Goal: Communication & Community: Answer question/provide support

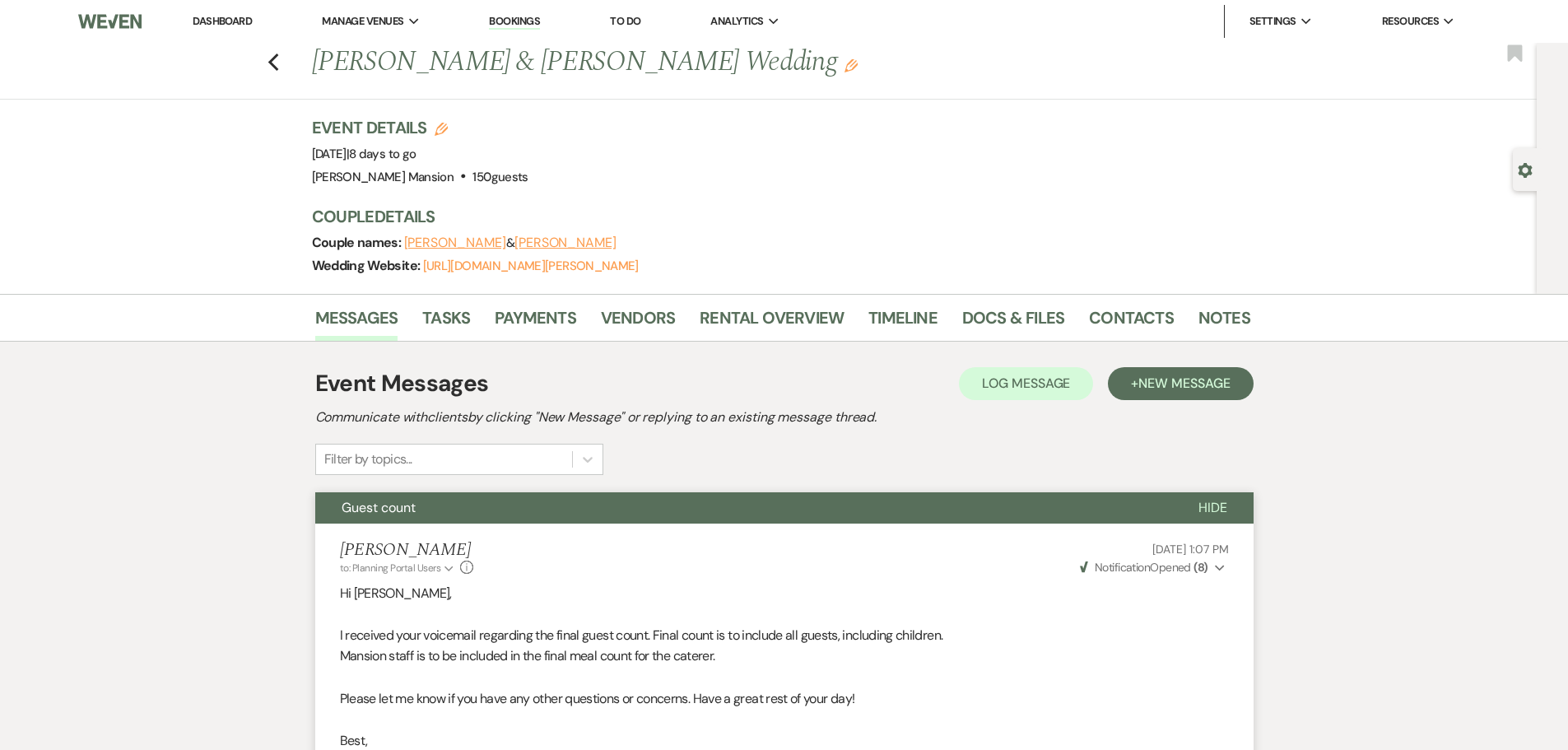
click at [220, 23] on link "Dashboard" at bounding box center [222, 21] width 59 height 14
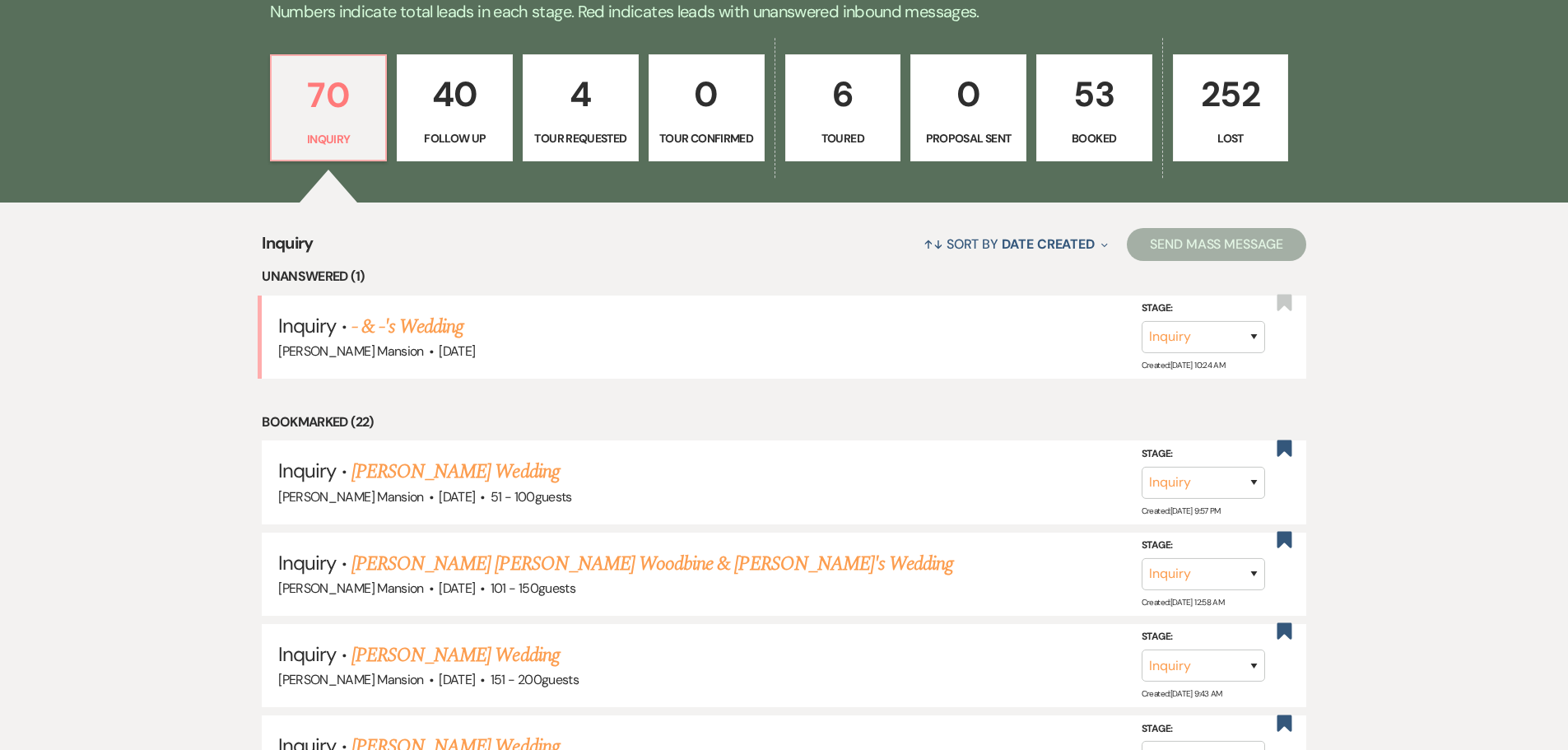
scroll to position [494, 0]
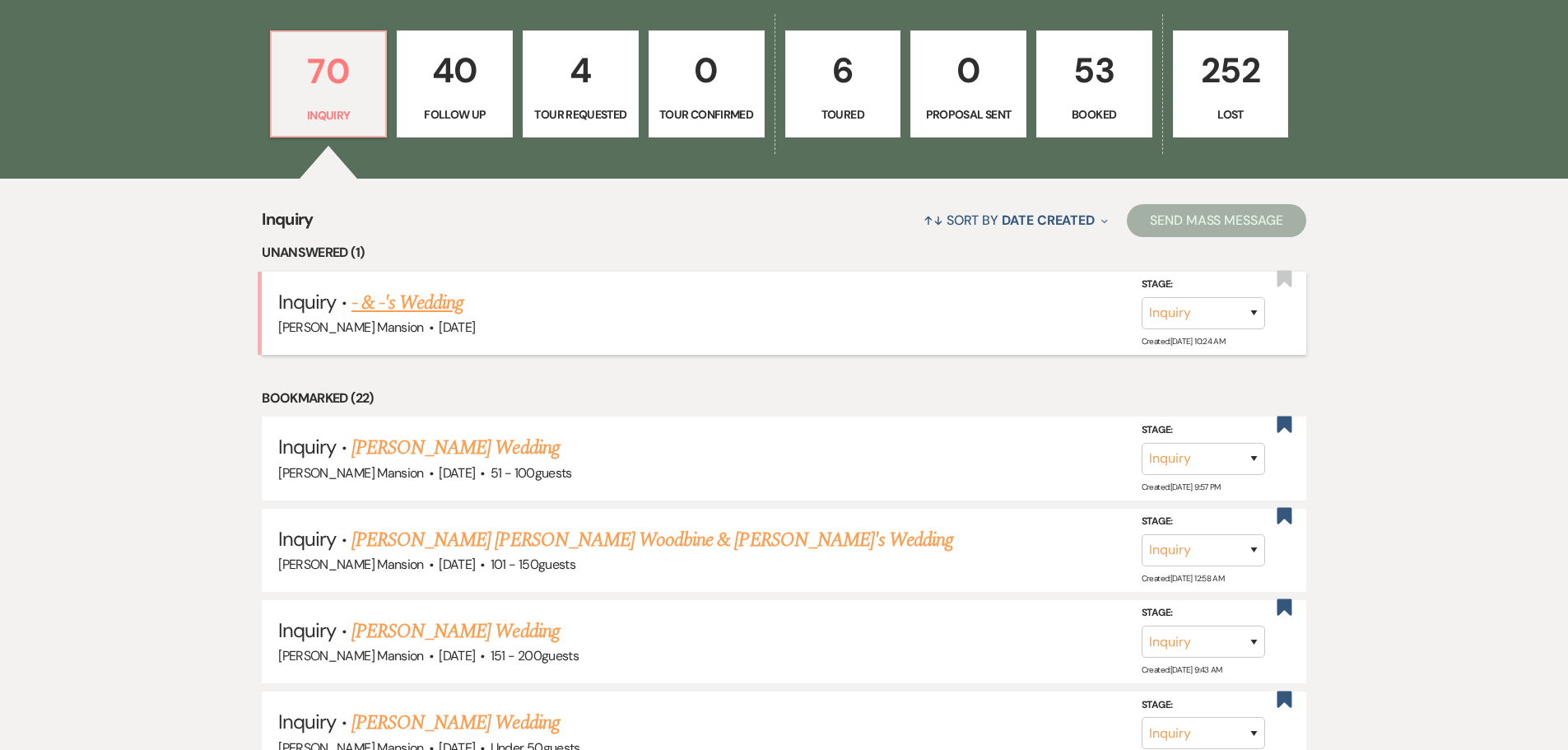
click at [421, 296] on link "- & -'s Wedding" at bounding box center [408, 302] width 112 height 29
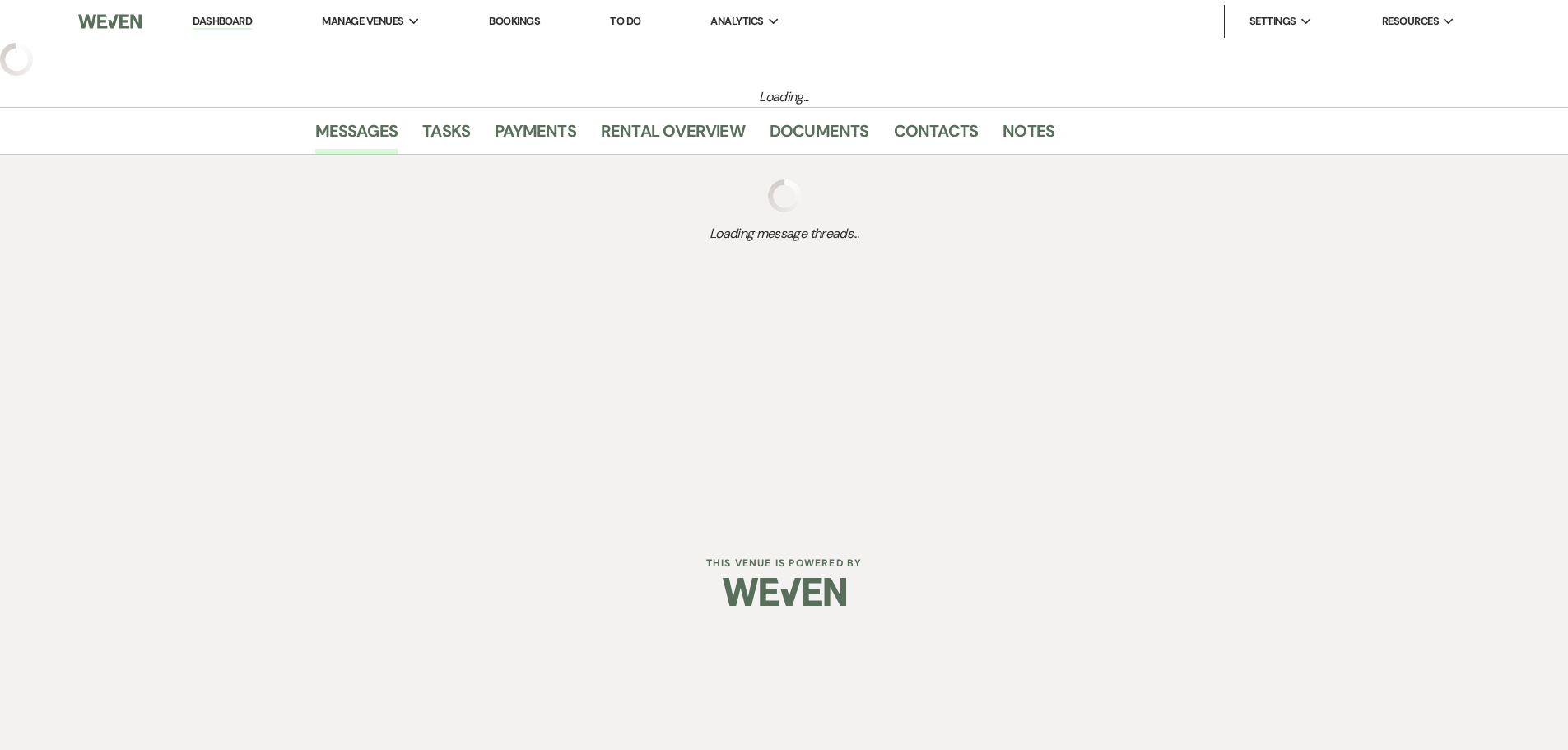
select select "5"
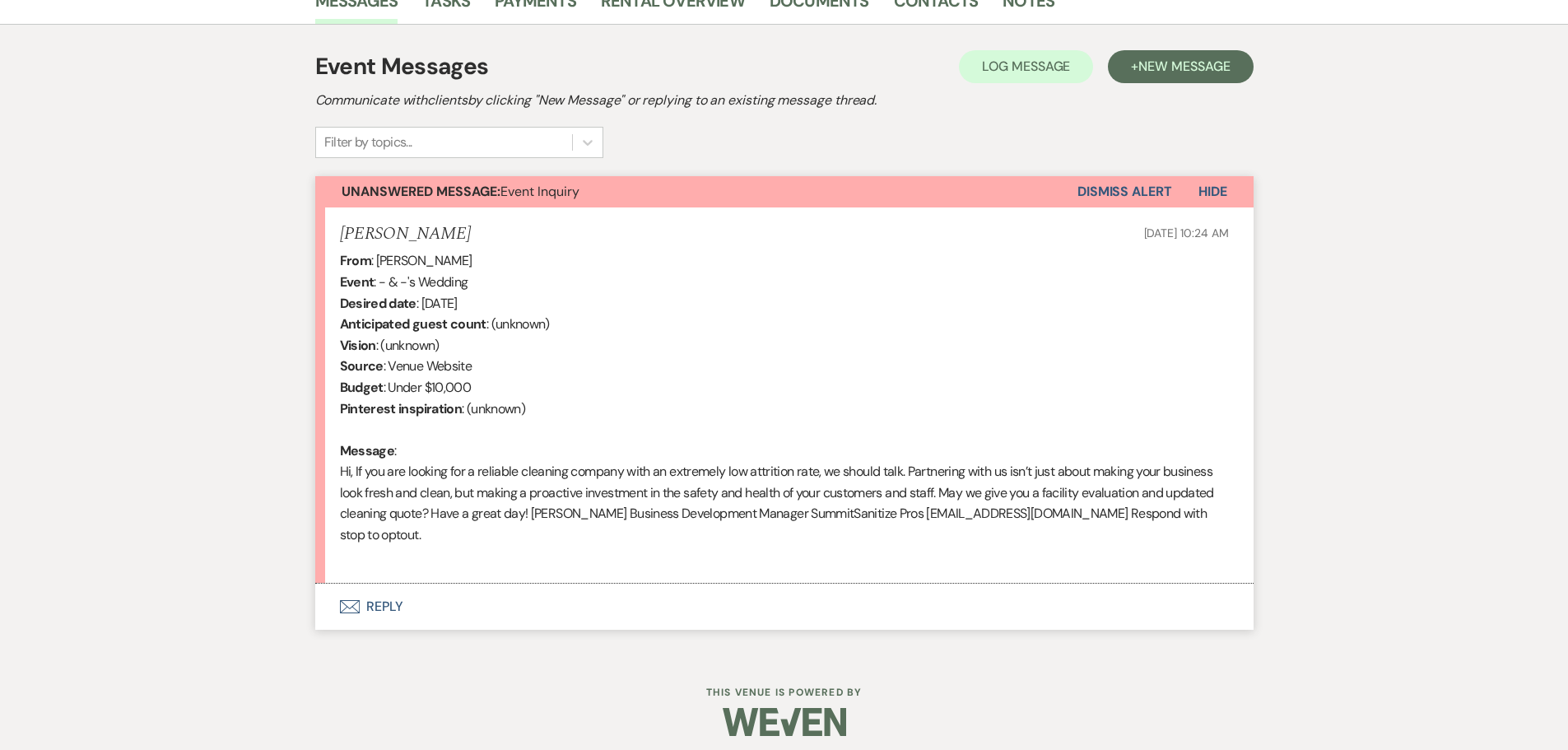
scroll to position [447, 0]
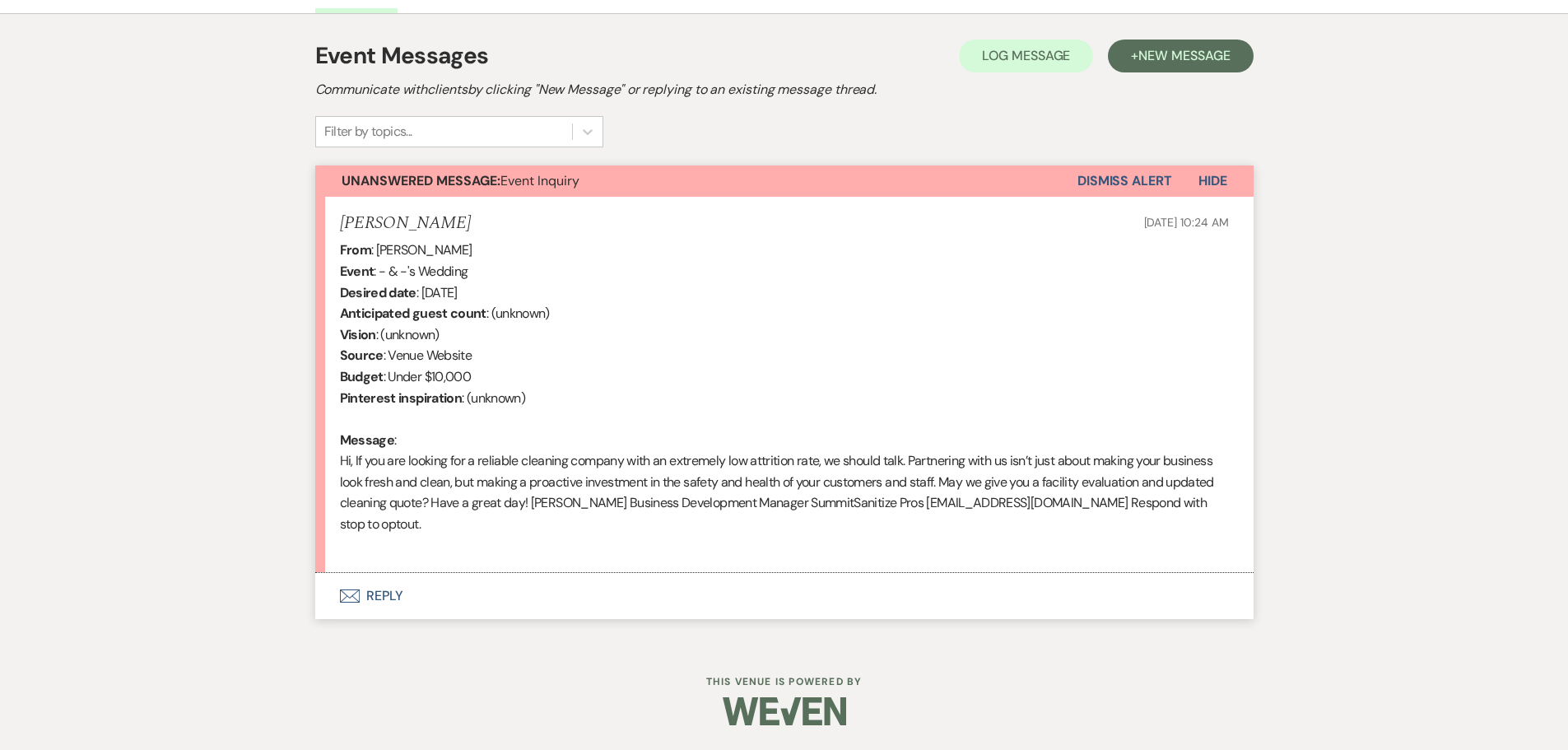
click at [1128, 181] on button "Dismiss Alert" at bounding box center [1125, 180] width 95 height 31
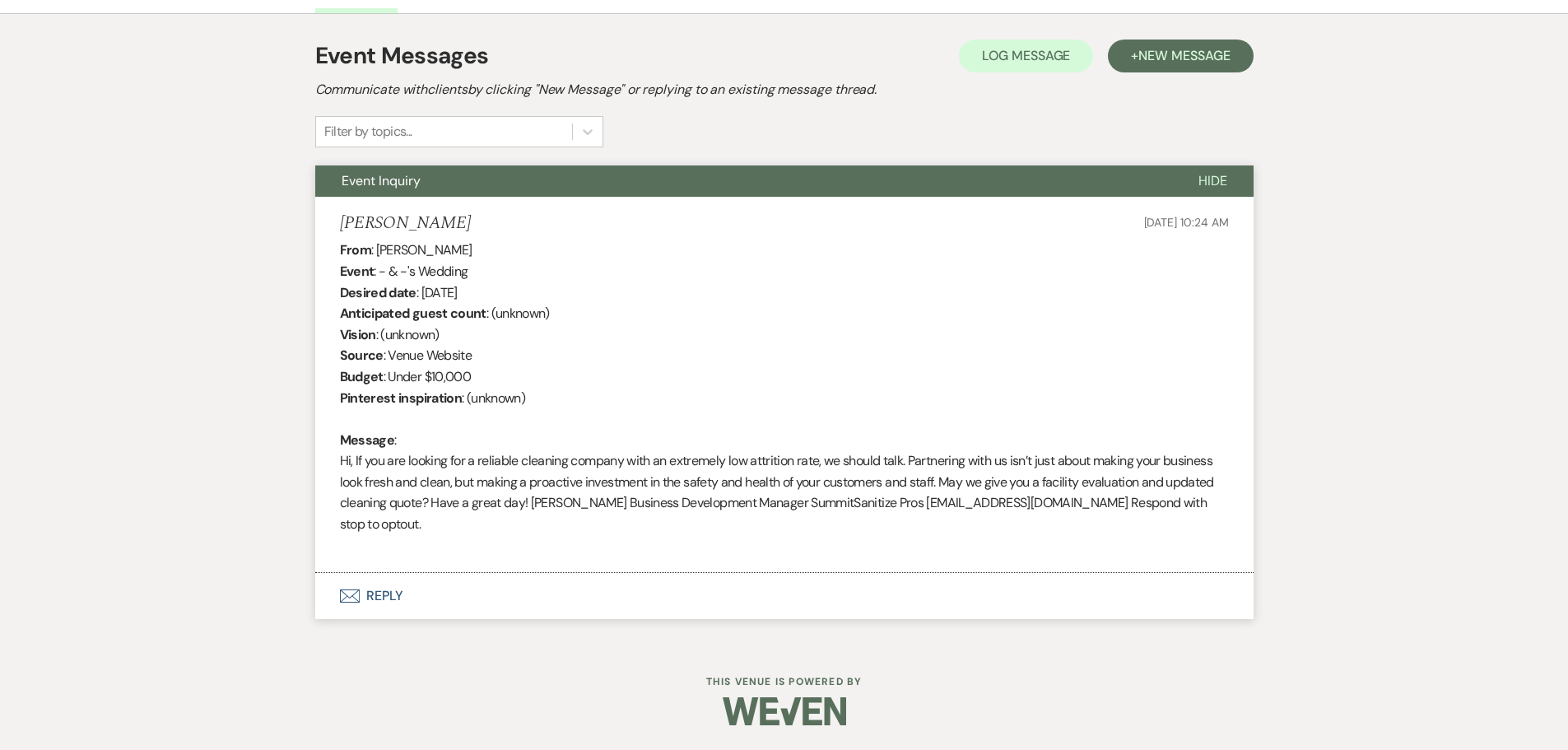
scroll to position [0, 0]
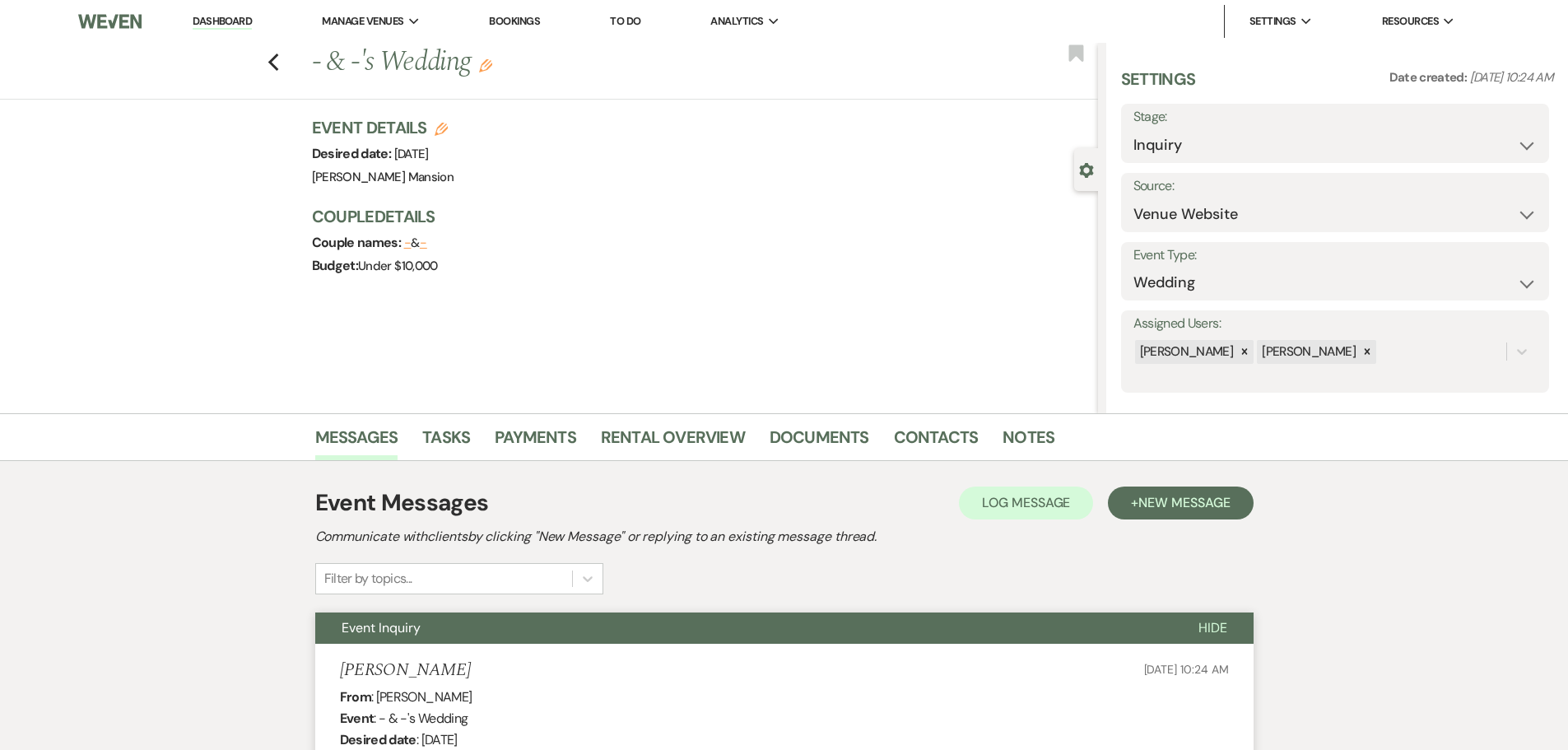
click at [218, 16] on link "Dashboard" at bounding box center [222, 22] width 59 height 16
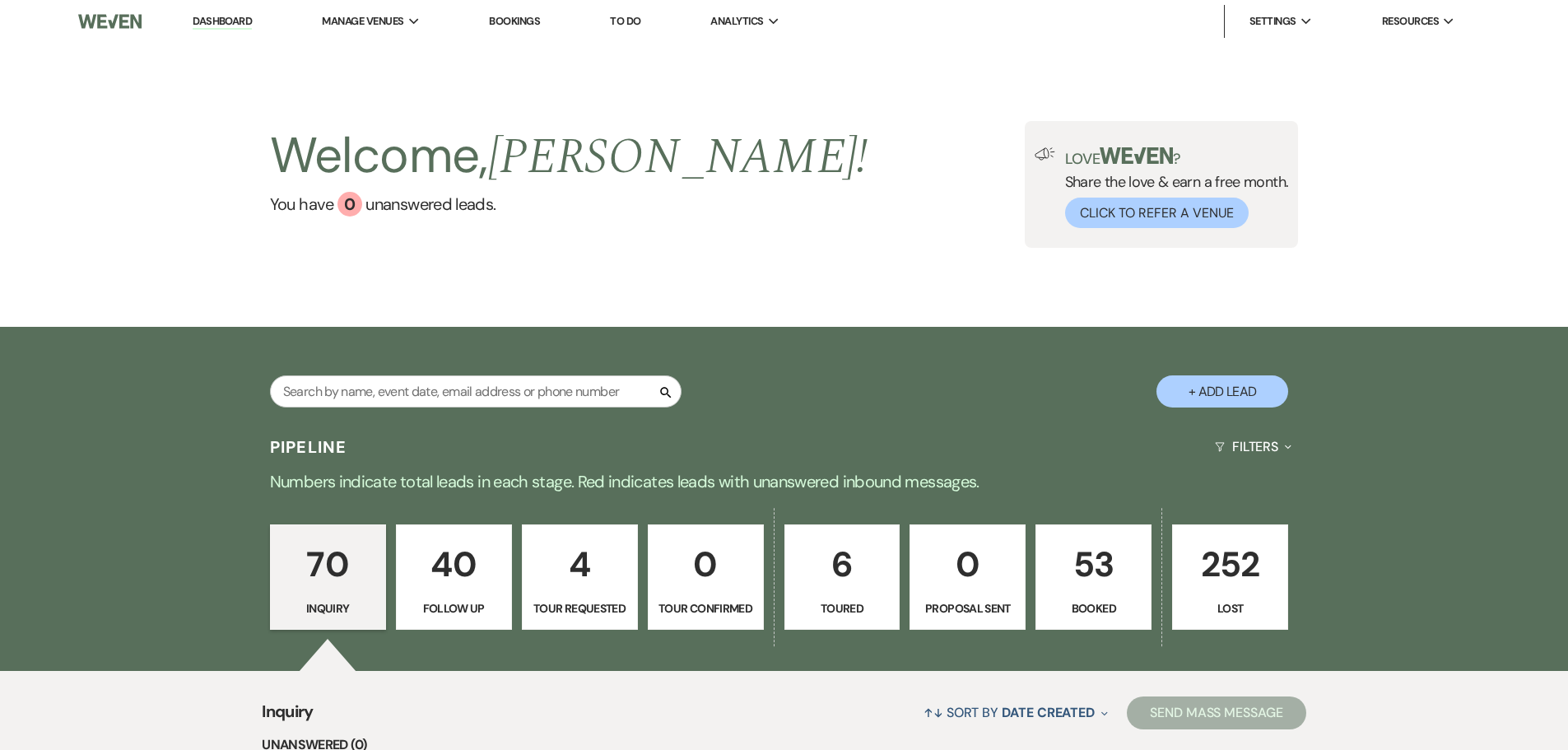
click at [316, 565] on p "70" at bounding box center [328, 565] width 95 height 55
click at [1098, 581] on p "53" at bounding box center [1093, 565] width 95 height 55
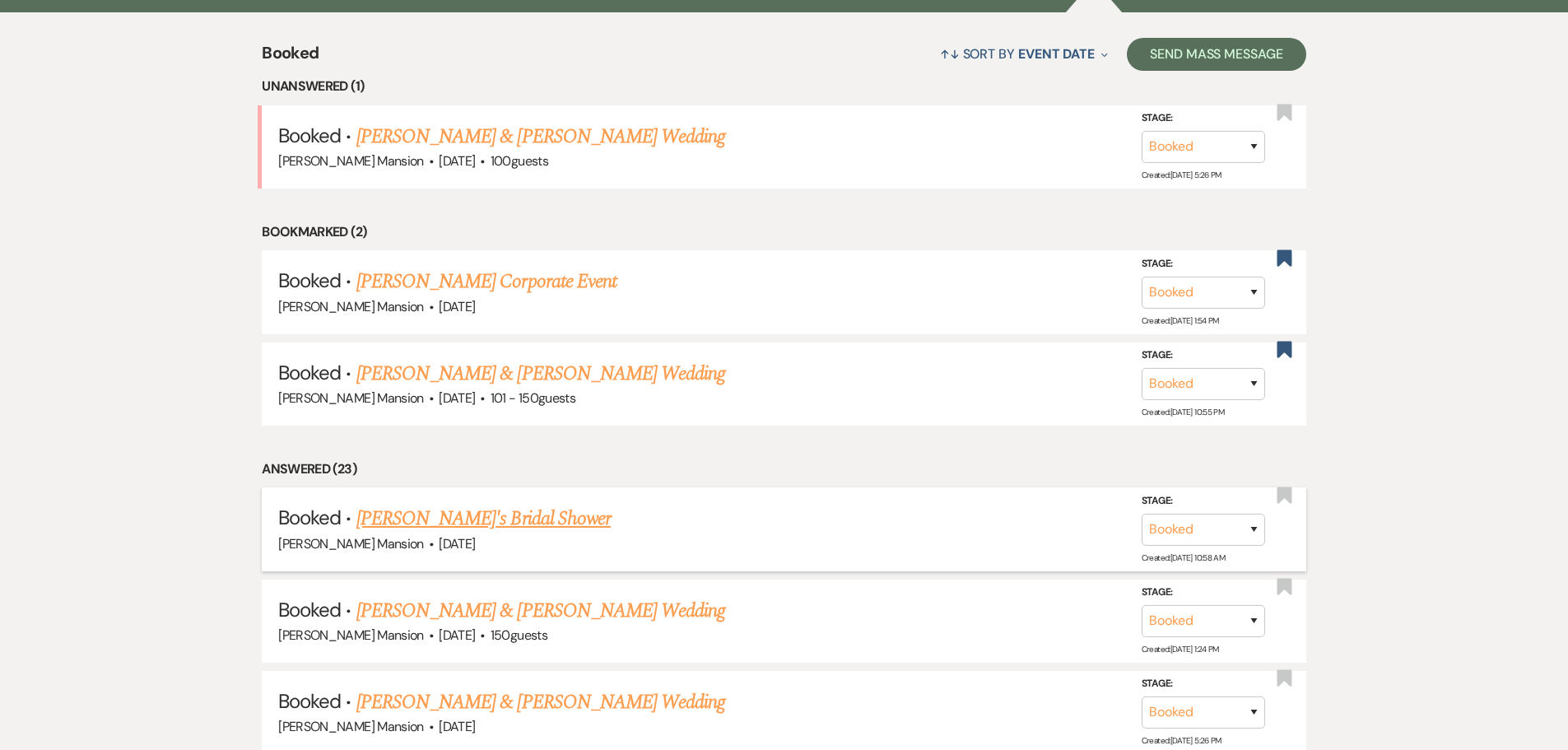
scroll to position [165, 0]
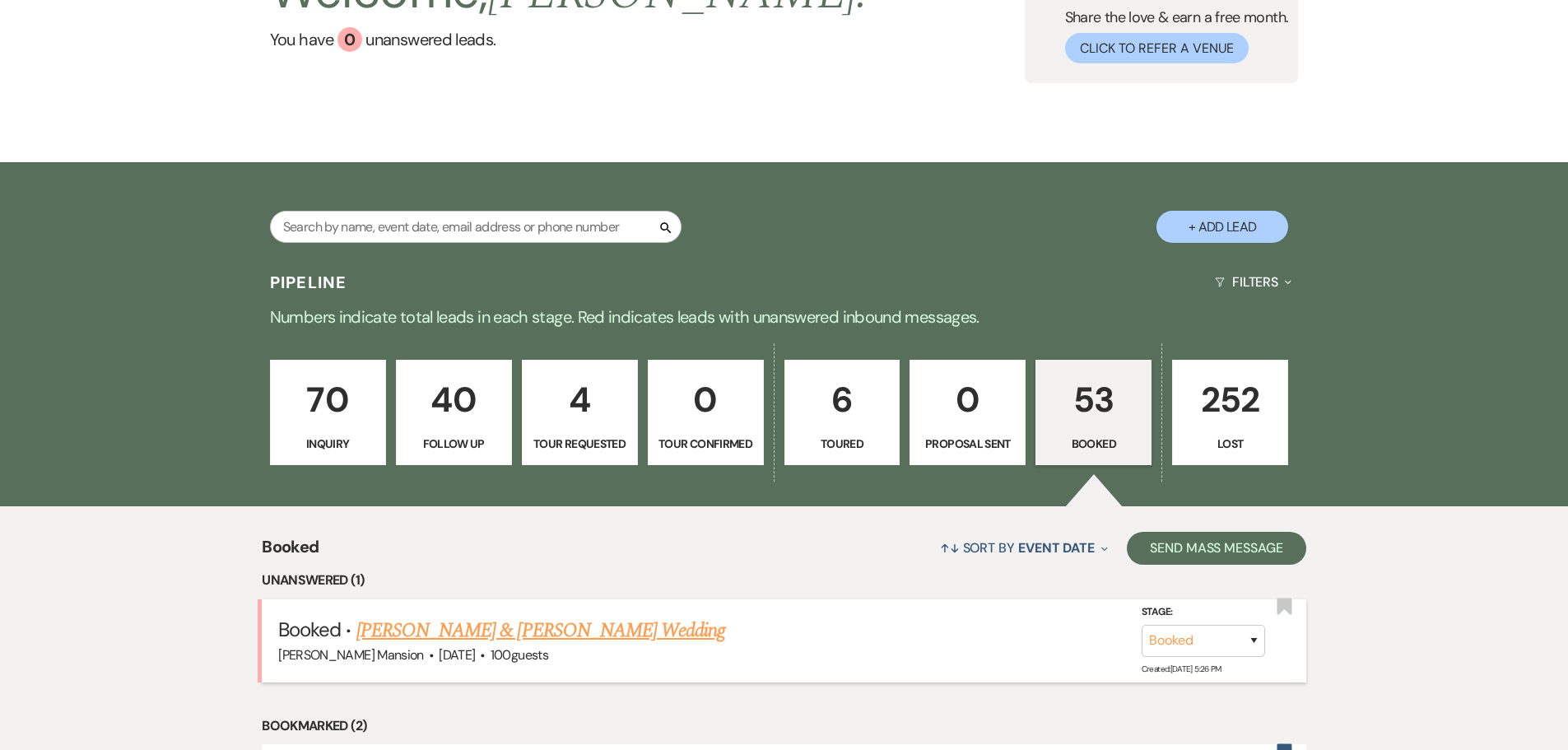
click at [391, 630] on link "[PERSON_NAME] & [PERSON_NAME] Wedding" at bounding box center [541, 630] width 368 height 29
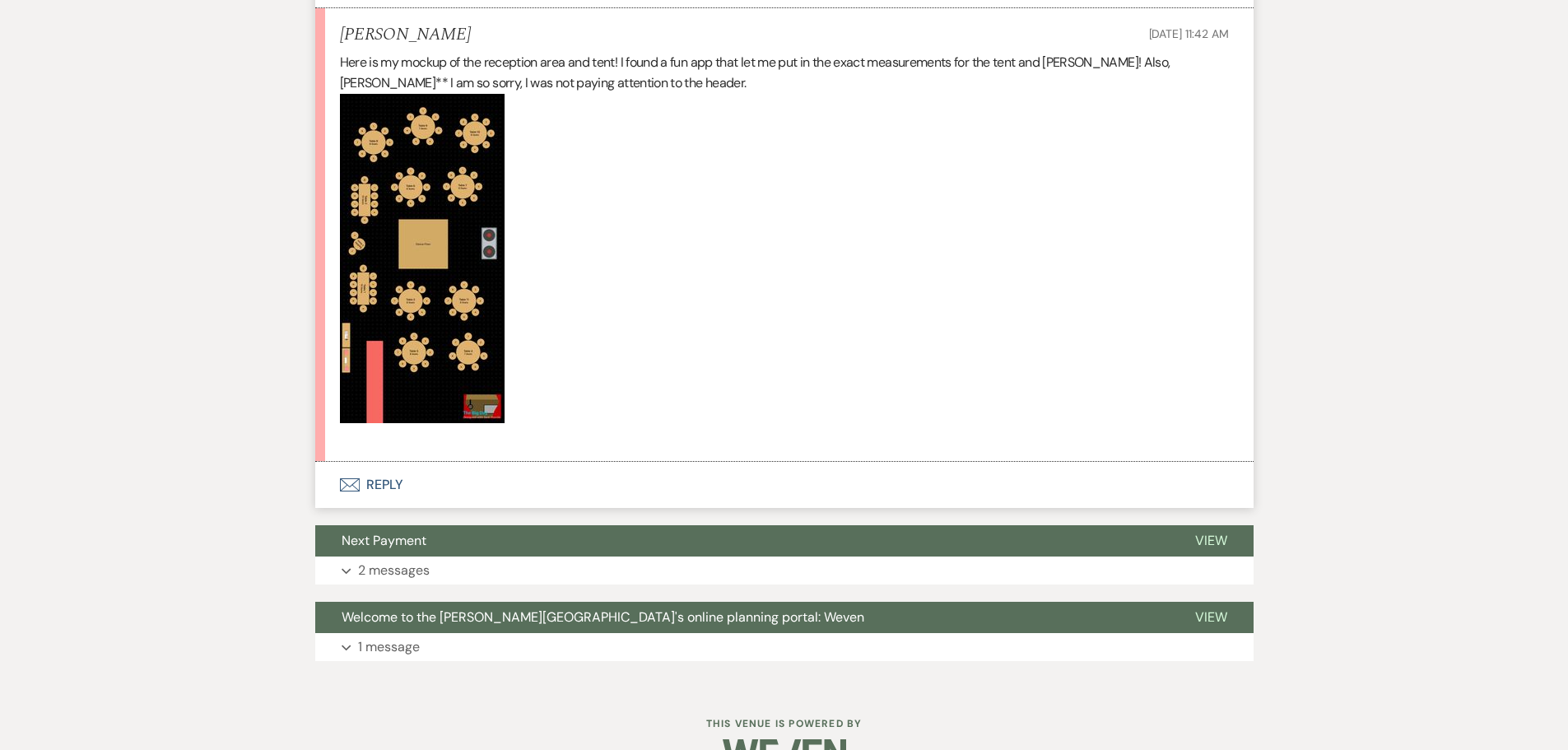
scroll to position [2214, 0]
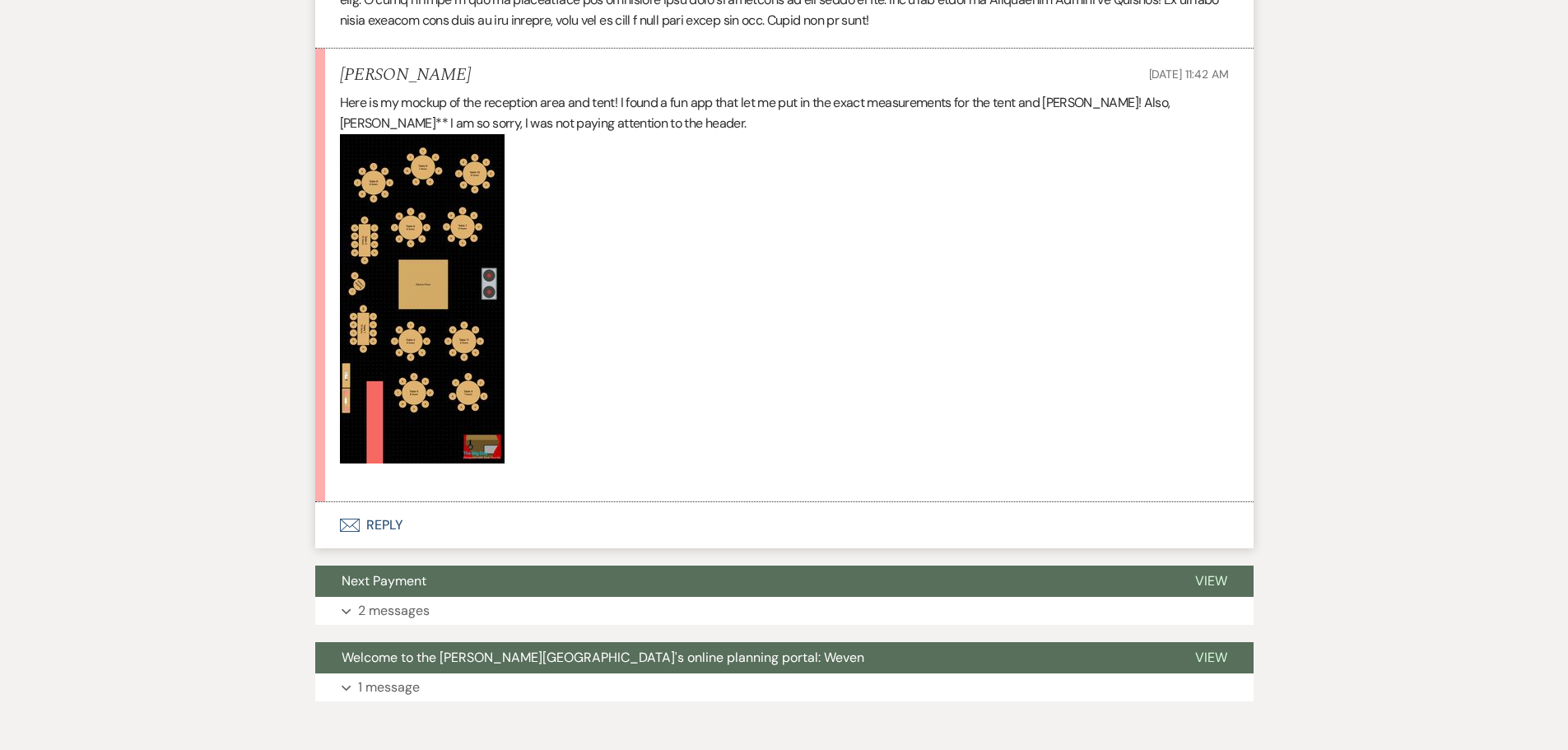
click at [392, 528] on button "Envelope Reply" at bounding box center [784, 525] width 938 height 46
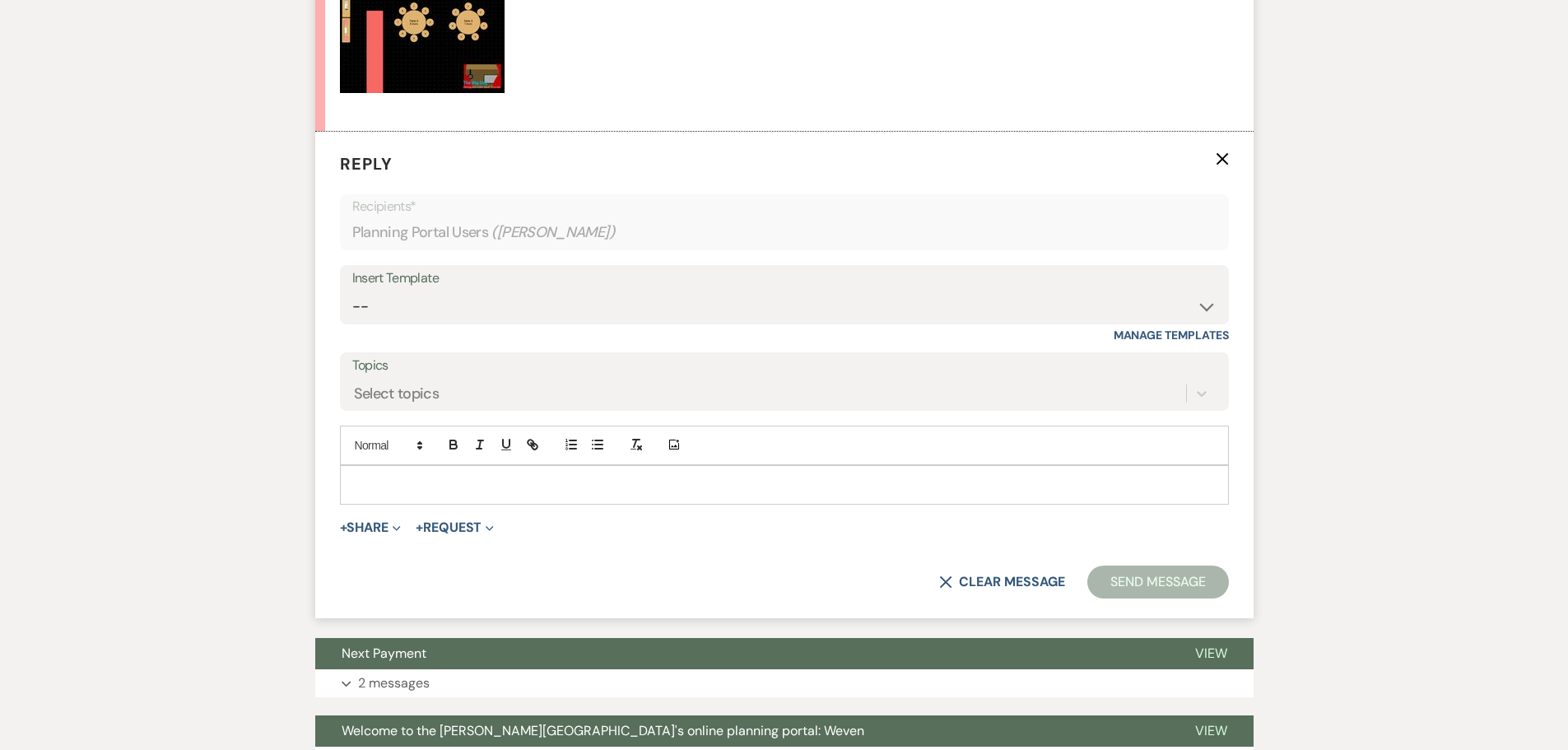
scroll to position [2585, 0]
click at [420, 475] on p at bounding box center [784, 484] width 862 height 18
drag, startPoint x: 431, startPoint y: 488, endPoint x: 267, endPoint y: 469, distance: 165.1
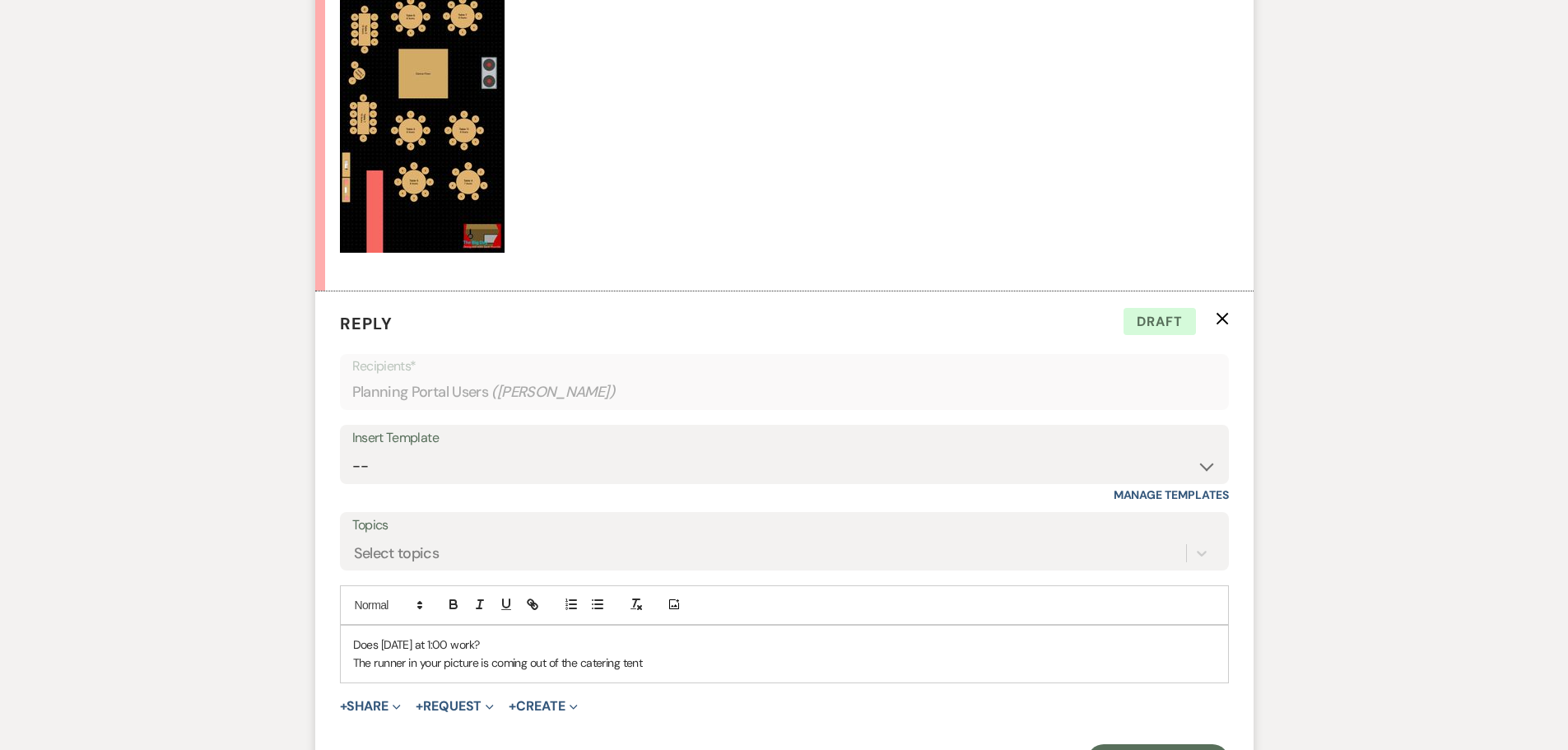
scroll to position [2667, 0]
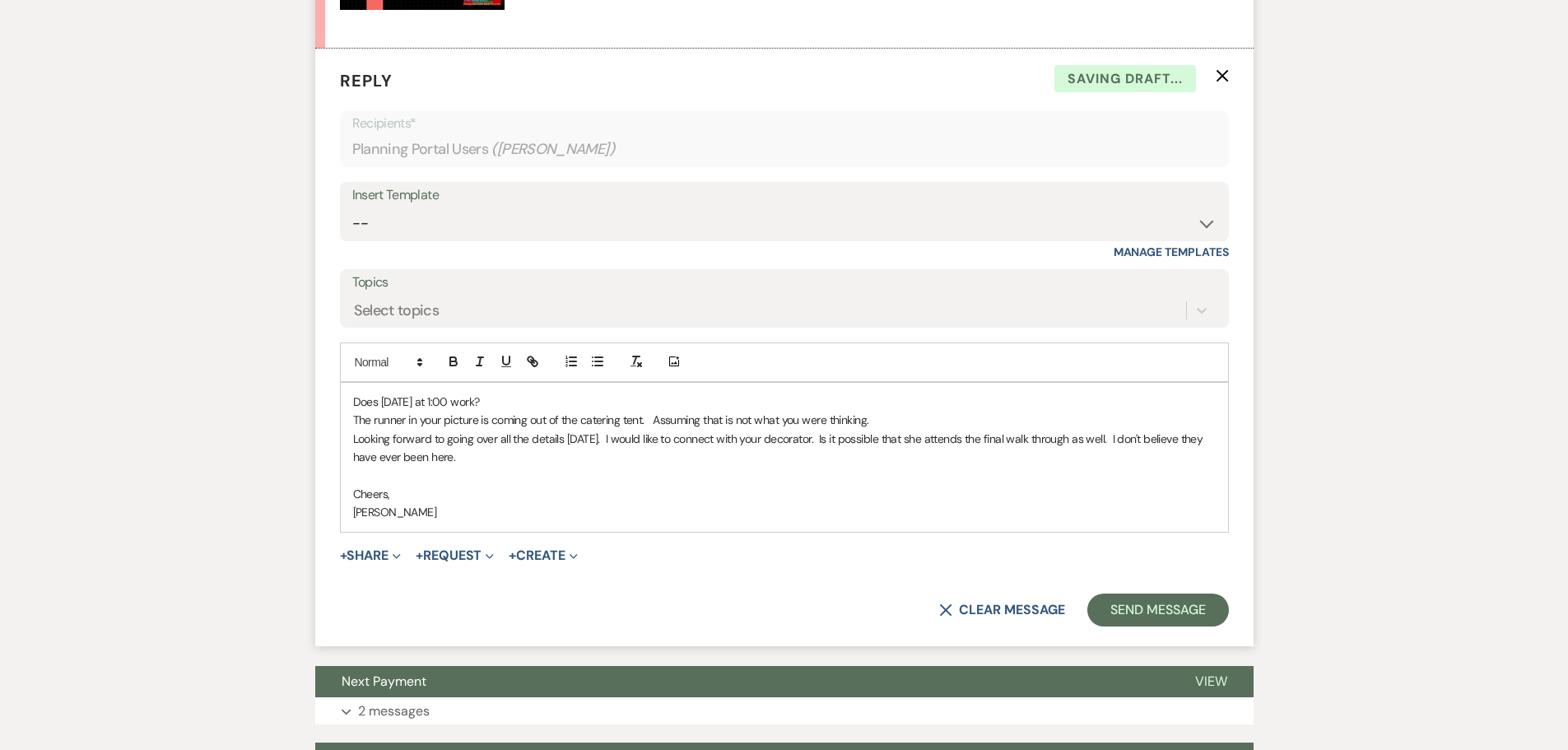
click at [511, 402] on p "Does [DATE] at 1:00 work?" at bounding box center [784, 401] width 862 height 18
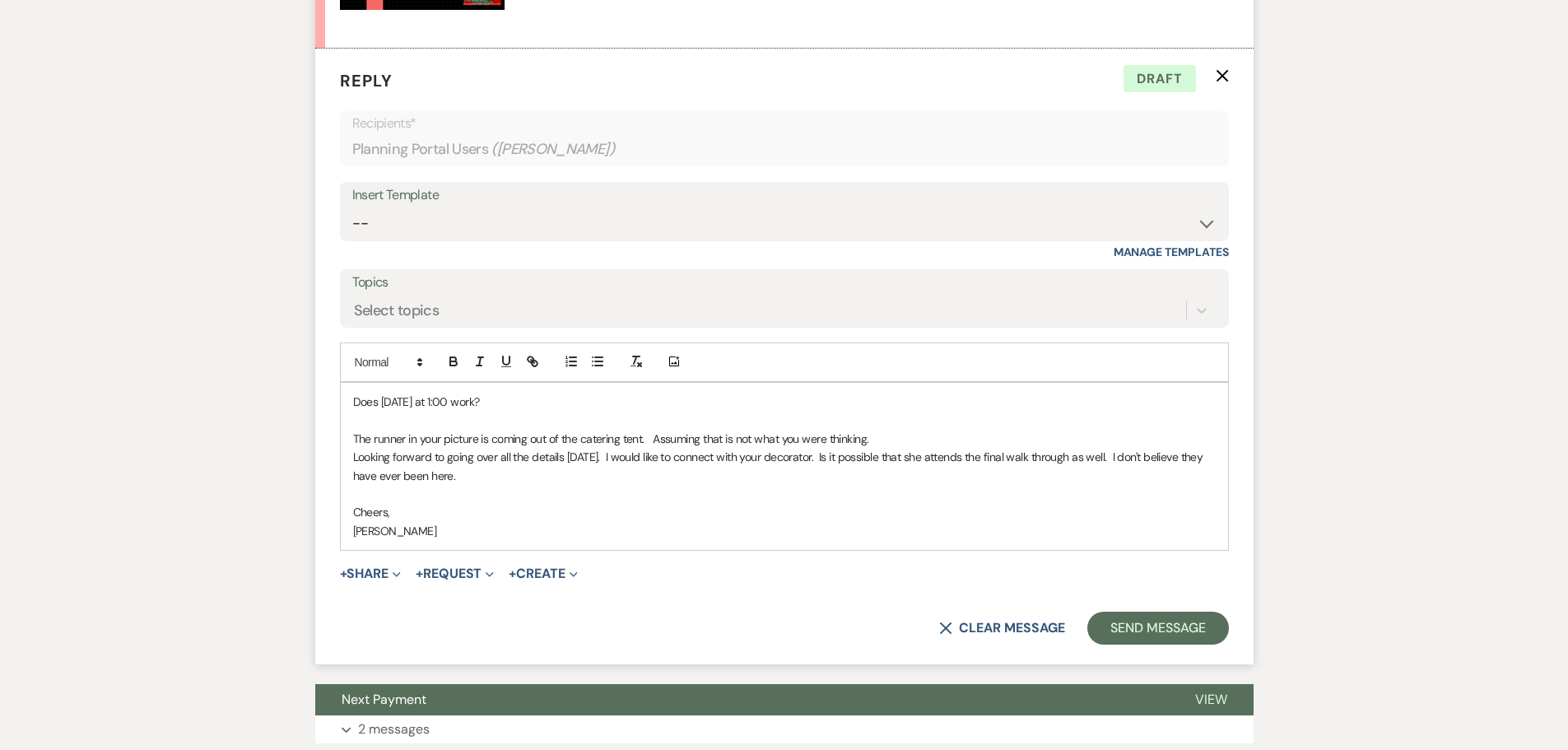
click at [545, 478] on p "Looking forward to going over all the details [DATE]. I would like to connect w…" at bounding box center [784, 466] width 862 height 37
click at [1126, 632] on button "Send Message" at bounding box center [1158, 628] width 141 height 33
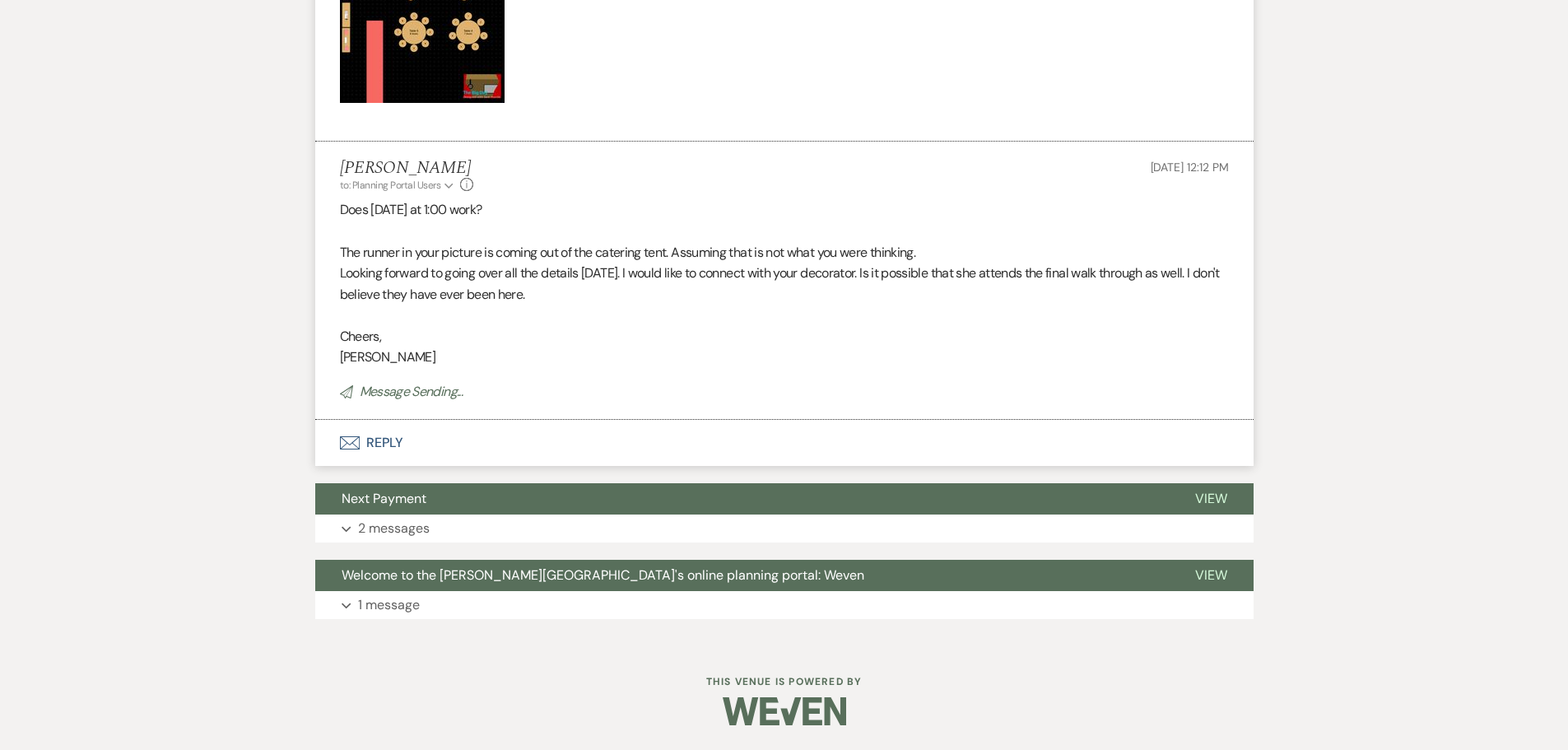
scroll to position [2540, 0]
